Goal: Task Accomplishment & Management: Complete application form

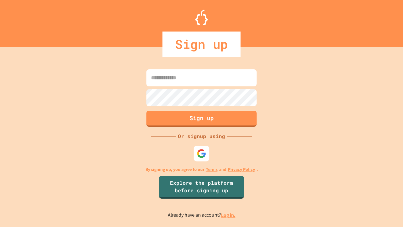
click at [229, 215] on link "Log in." at bounding box center [228, 215] width 14 height 7
